Goal: Use online tool/utility: Utilize a website feature to perform a specific function

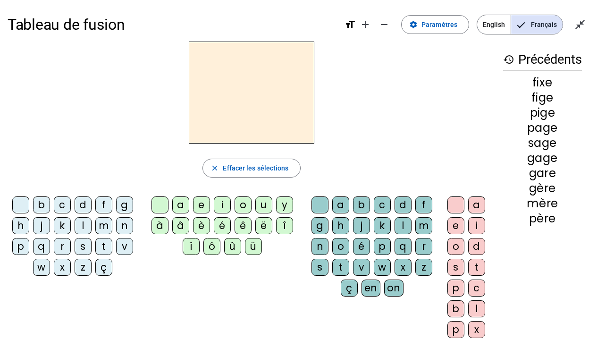
click at [80, 224] on div "l" at bounding box center [83, 225] width 17 height 17
click at [177, 205] on div "a" at bounding box center [180, 204] width 17 height 17
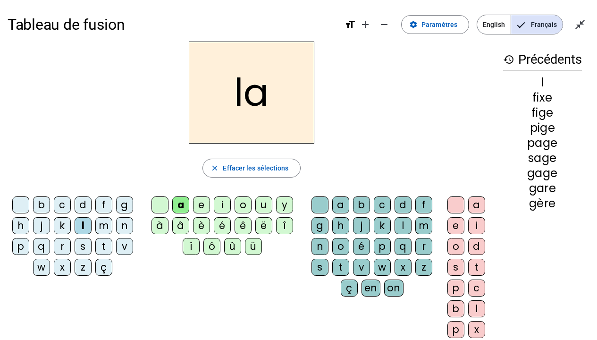
click at [201, 206] on div "e" at bounding box center [201, 204] width 17 height 17
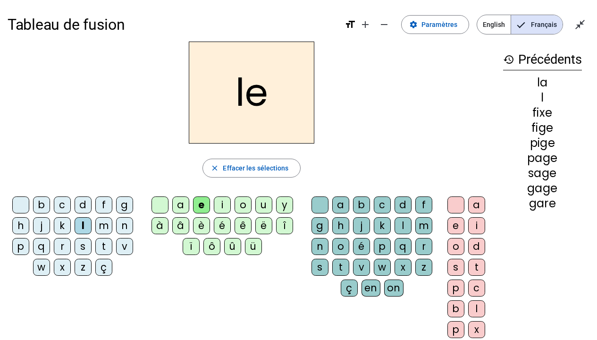
click at [264, 206] on div "u" at bounding box center [263, 204] width 17 height 17
click at [104, 245] on div "t" at bounding box center [103, 246] width 17 height 17
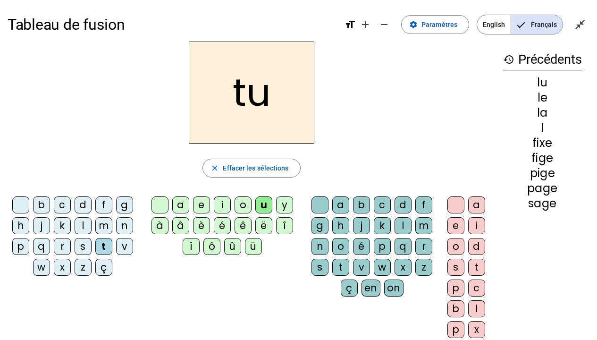
click at [203, 205] on div "e" at bounding box center [201, 204] width 17 height 17
click at [180, 203] on div "a" at bounding box center [180, 204] width 17 height 17
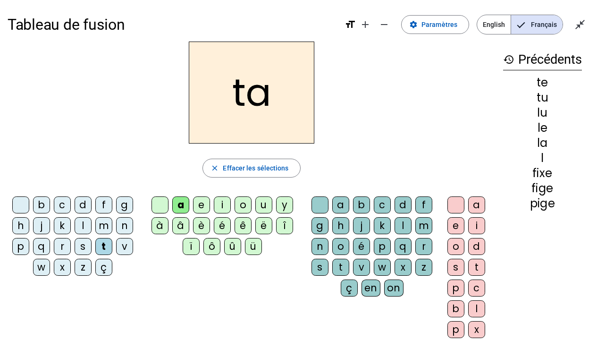
click at [81, 204] on div "d" at bounding box center [83, 204] width 17 height 17
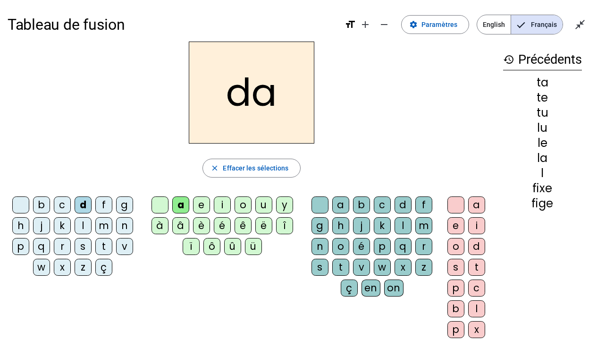
click at [206, 204] on div "e" at bounding box center [201, 204] width 17 height 17
click at [223, 207] on div "i" at bounding box center [222, 204] width 17 height 17
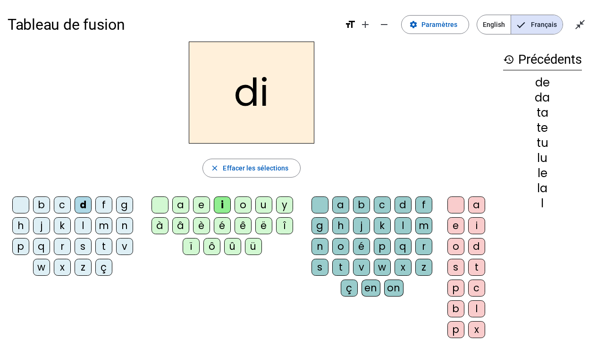
click at [241, 205] on div "o" at bounding box center [242, 204] width 17 height 17
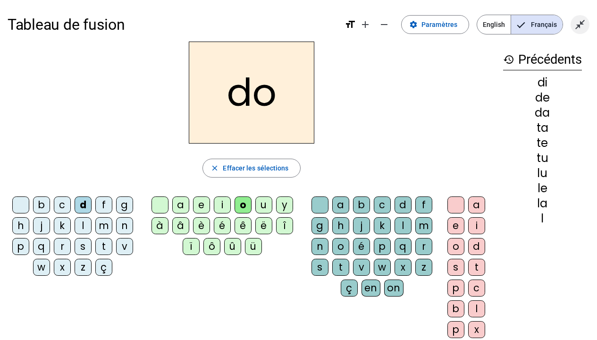
click at [583, 30] on mat-icon "close_fullscreen" at bounding box center [579, 24] width 11 height 11
